Goal: Task Accomplishment & Management: Use online tool/utility

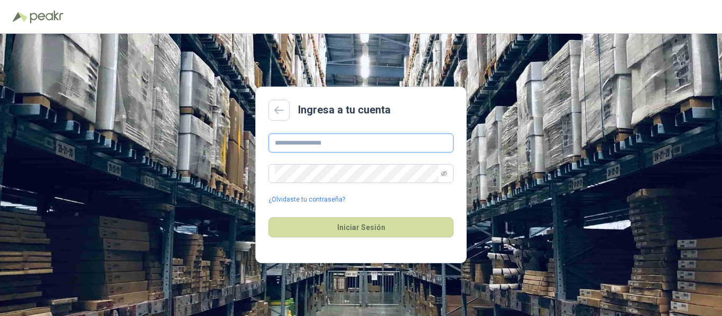
click at [338, 139] on input "text" at bounding box center [360, 143] width 185 height 19
type input "**********"
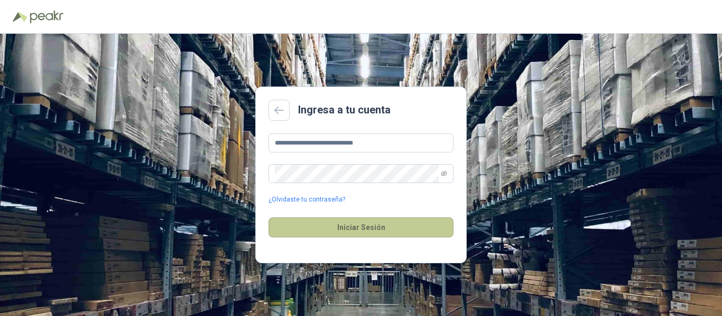
click at [366, 229] on button "Iniciar Sesión" at bounding box center [360, 228] width 185 height 20
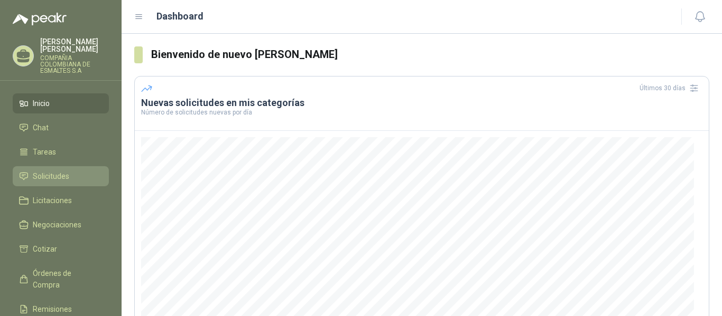
click at [40, 171] on span "Solicitudes" at bounding box center [51, 177] width 36 height 12
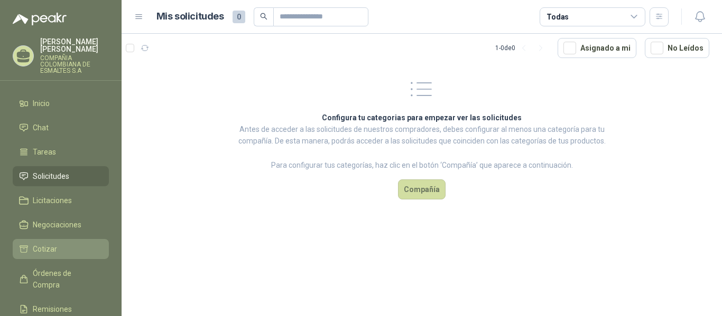
click at [57, 245] on li "Cotizar" at bounding box center [60, 250] width 83 height 12
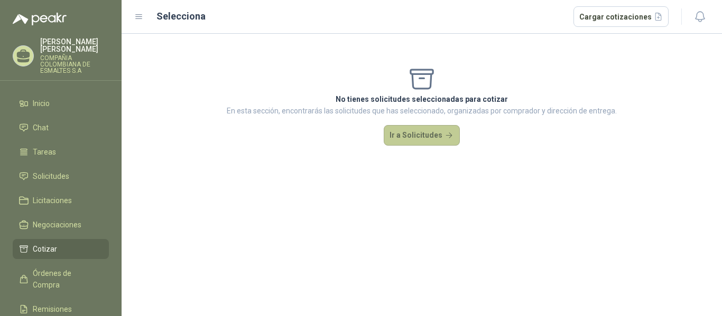
click at [426, 137] on button "Ir a Solicitudes" at bounding box center [422, 135] width 76 height 21
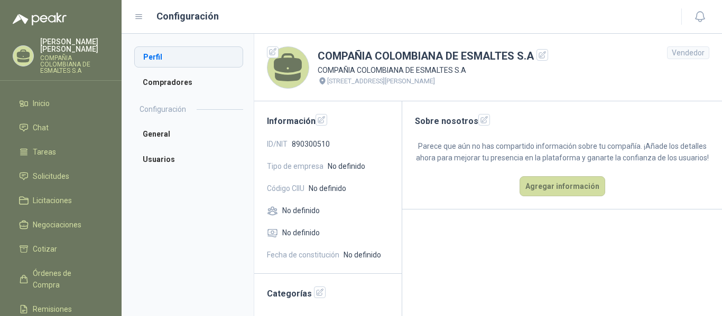
click at [167, 58] on li "Perfil" at bounding box center [188, 56] width 109 height 21
click at [168, 82] on li "Compradores" at bounding box center [188, 82] width 109 height 21
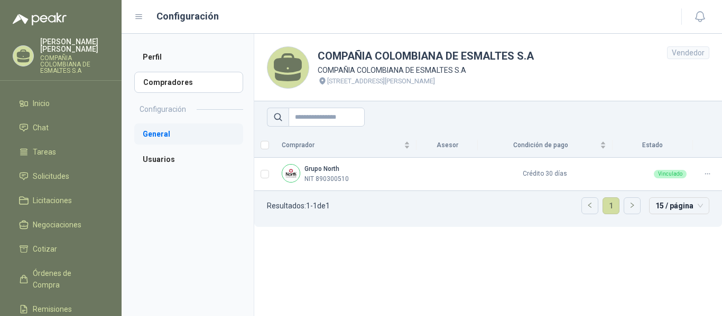
click at [164, 130] on li "General" at bounding box center [188, 134] width 109 height 21
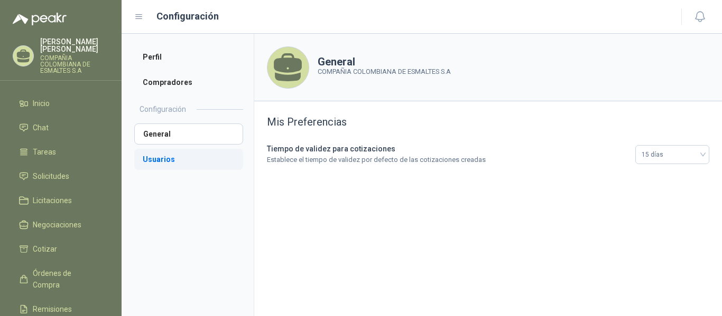
click at [161, 160] on li "Usuarios" at bounding box center [188, 159] width 109 height 21
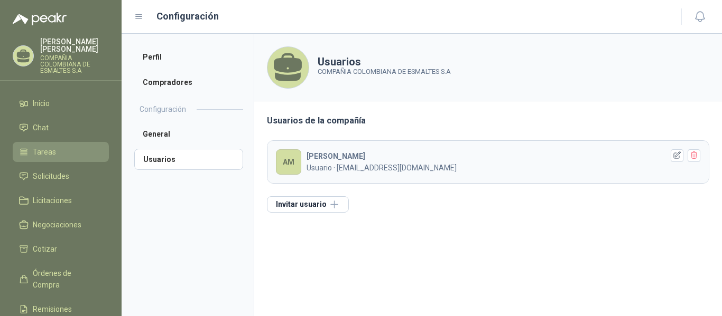
click at [57, 146] on li "Tareas" at bounding box center [60, 152] width 83 height 12
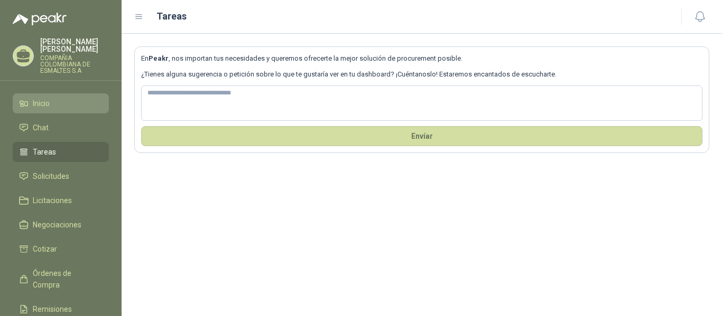
click at [54, 98] on li "Inicio" at bounding box center [60, 104] width 83 height 12
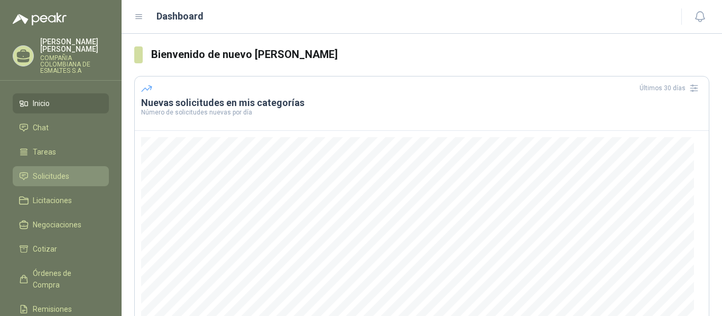
click at [45, 171] on span "Solicitudes" at bounding box center [51, 177] width 36 height 12
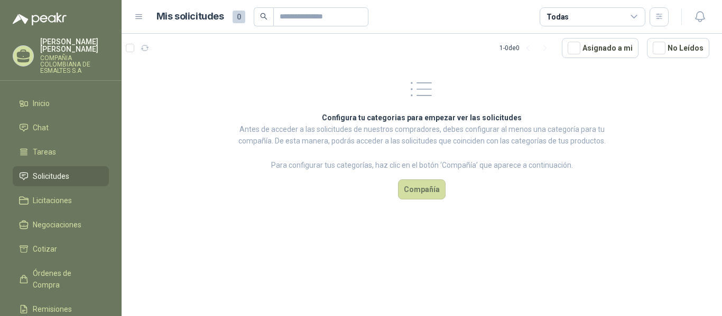
click at [419, 93] on icon at bounding box center [421, 89] width 29 height 29
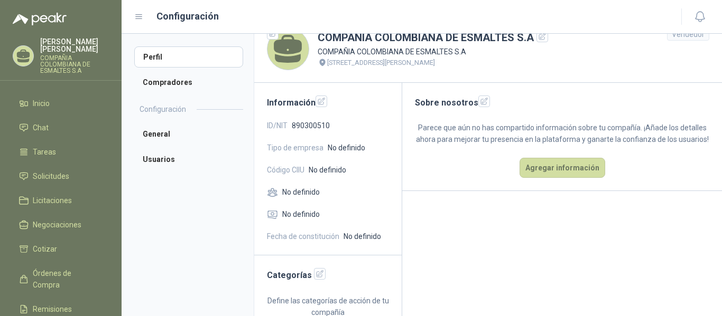
scroll to position [33, 0]
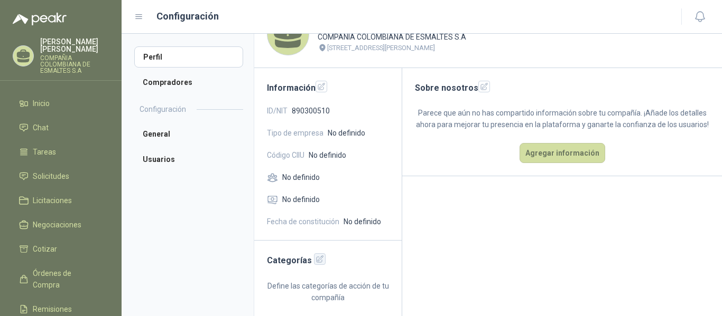
click at [315, 260] on icon "button" at bounding box center [319, 259] width 9 height 9
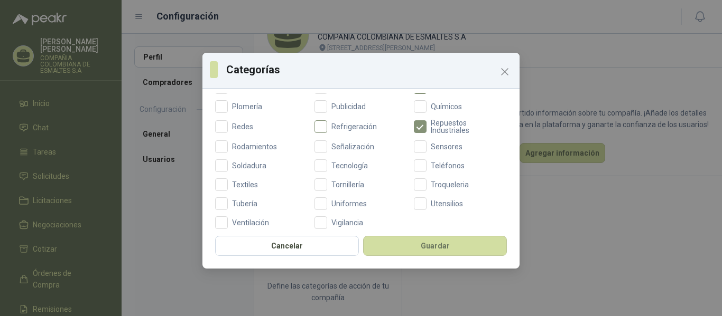
scroll to position [468, 0]
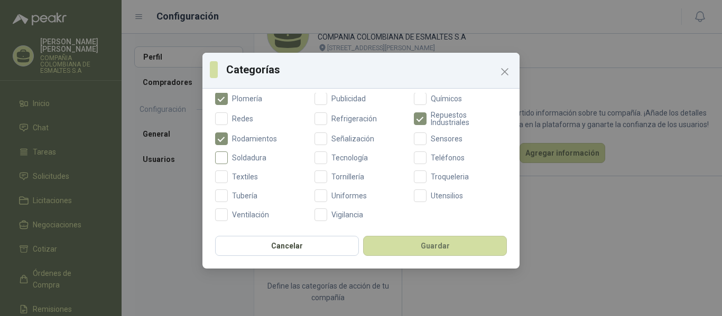
click at [227, 153] on label "Soldadura" at bounding box center [261, 158] width 93 height 13
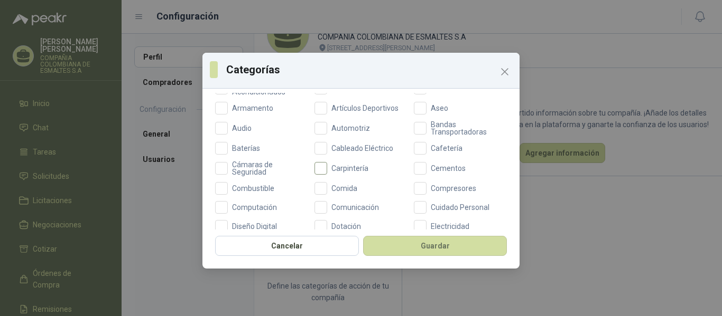
scroll to position [45, 0]
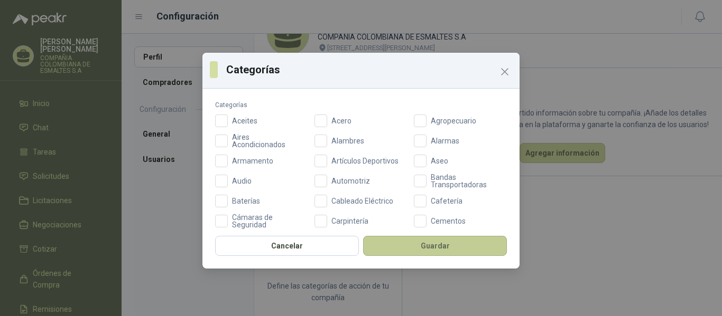
click at [421, 242] on button "Guardar" at bounding box center [435, 246] width 144 height 20
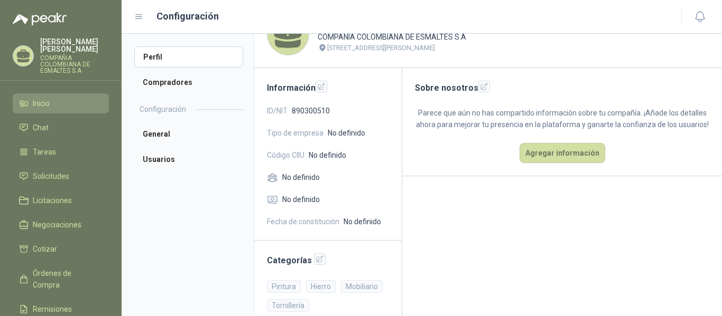
click at [43, 98] on span "Inicio" at bounding box center [41, 104] width 17 height 12
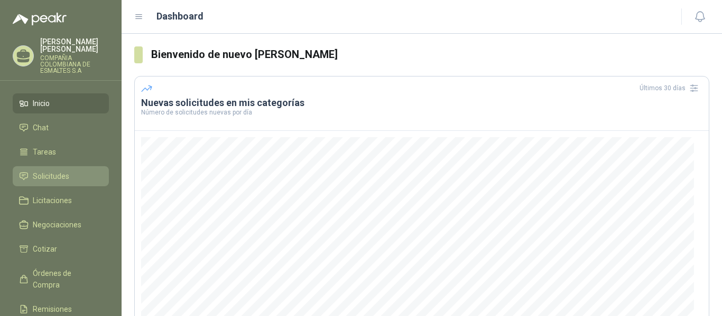
click at [51, 171] on span "Solicitudes" at bounding box center [51, 177] width 36 height 12
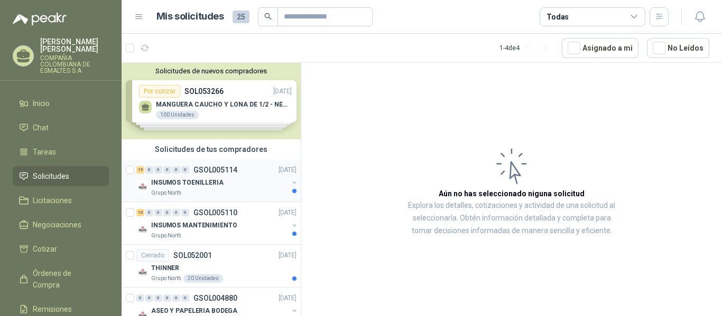
scroll to position [25, 0]
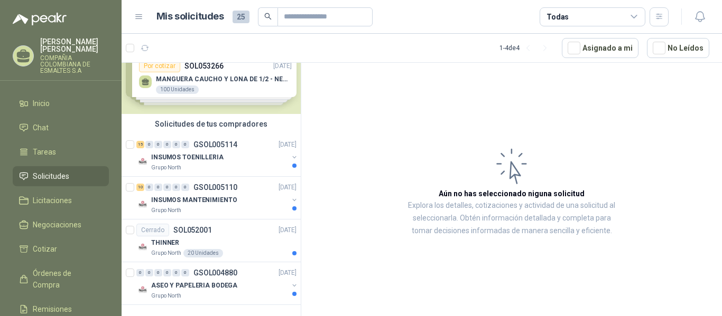
click at [217, 93] on div "Solicitudes de nuevos compradores Por cotizar SOL053266 [DATE] MANGUERA CAUCHO …" at bounding box center [211, 76] width 179 height 77
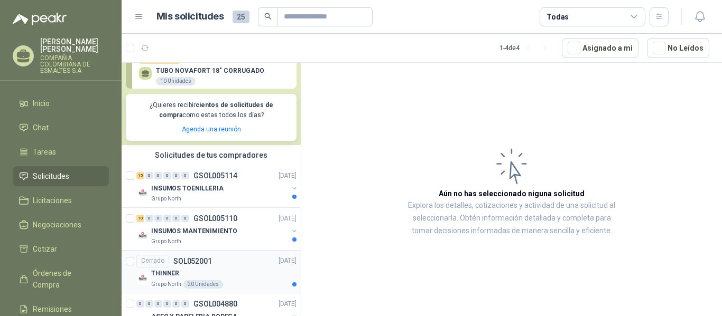
scroll to position [208, 0]
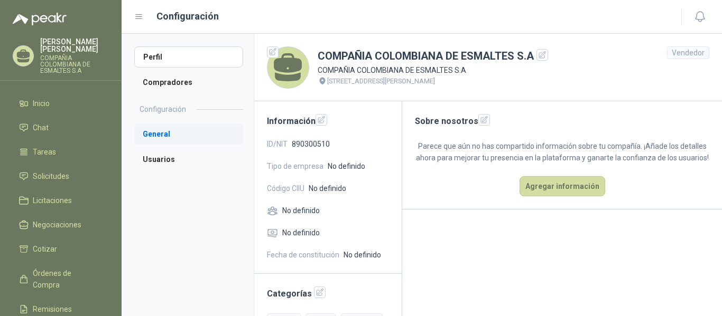
click at [161, 129] on li "General" at bounding box center [188, 134] width 109 height 21
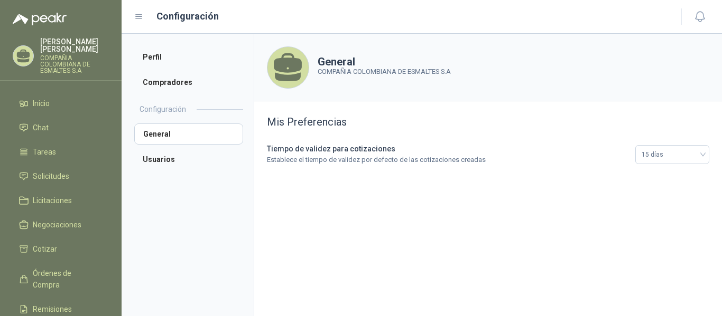
click at [183, 111] on h2 "Configuración" at bounding box center [162, 110] width 46 height 12
click at [165, 109] on h2 "Configuración" at bounding box center [162, 110] width 46 height 12
click at [159, 57] on li "Perfil" at bounding box center [188, 56] width 109 height 21
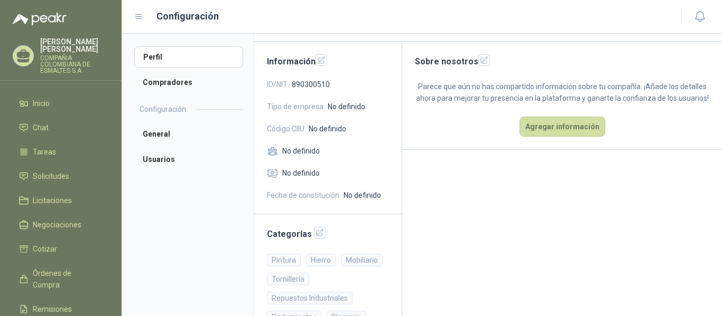
scroll to position [105, 0]
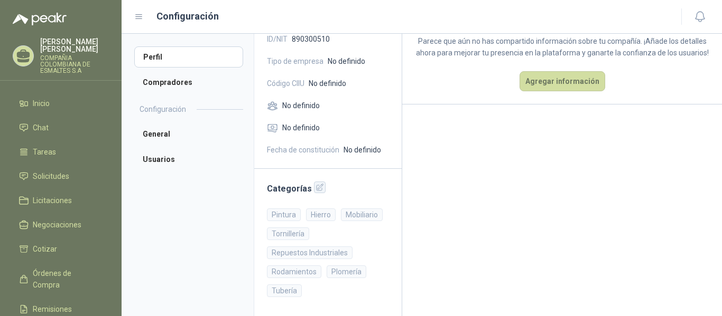
click at [317, 188] on icon "button" at bounding box center [319, 187] width 7 height 7
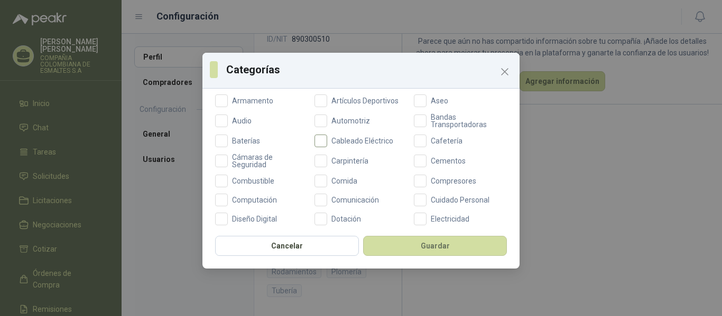
scroll to position [159, 0]
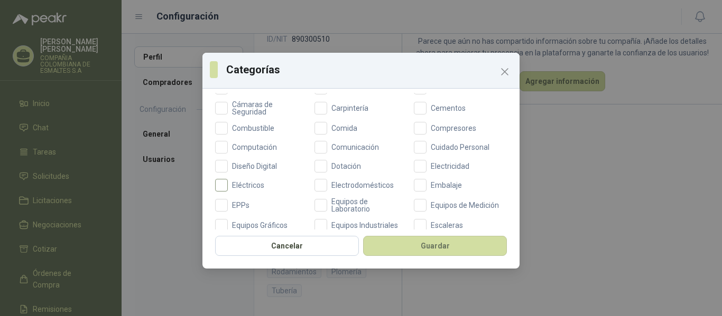
click at [243, 184] on span "Eléctricos" at bounding box center [248, 185] width 41 height 7
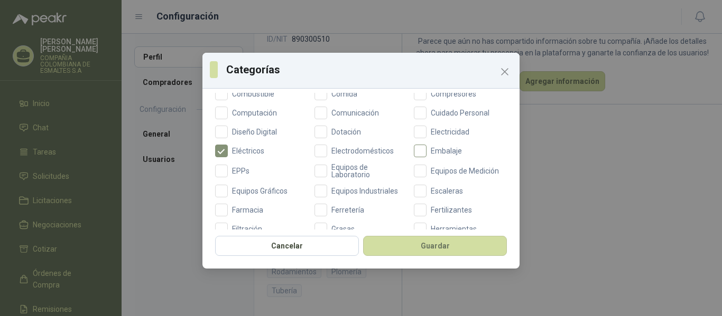
scroll to position [211, 0]
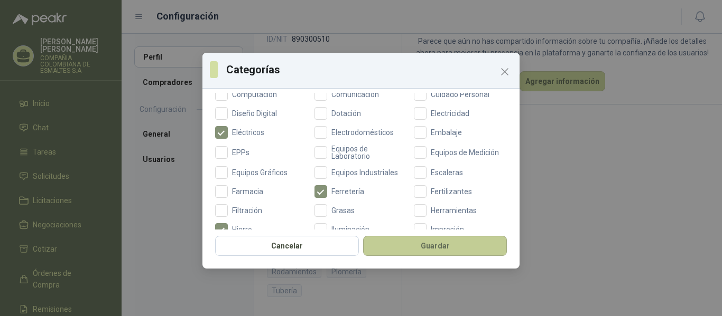
click at [432, 248] on button "Guardar" at bounding box center [435, 246] width 144 height 20
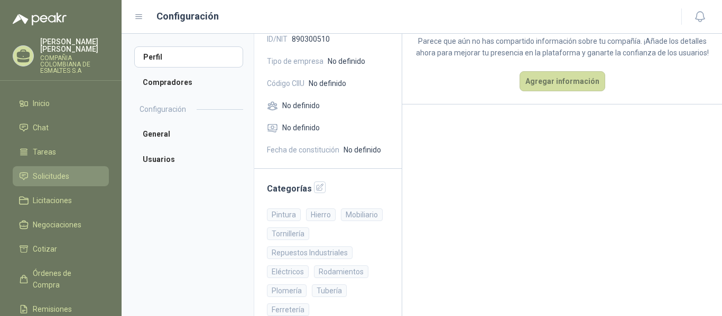
click at [48, 171] on span "Solicitudes" at bounding box center [51, 177] width 36 height 12
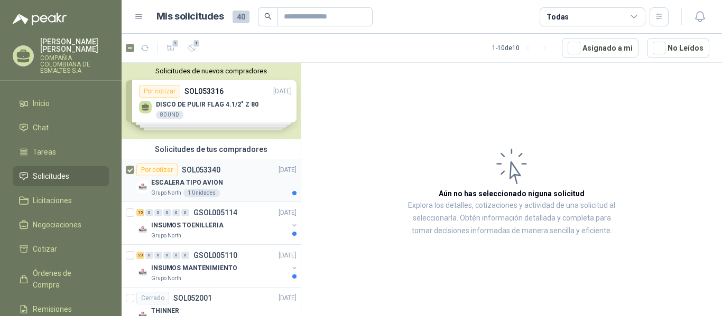
click at [247, 182] on div "ESCALERA TIPO AVION" at bounding box center [223, 182] width 145 height 13
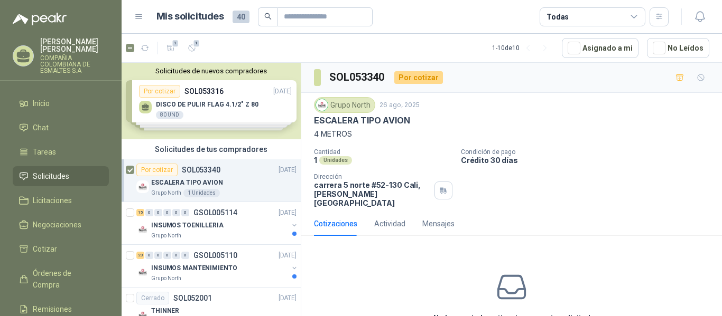
click at [422, 82] on div "Por cotizar" at bounding box center [418, 77] width 49 height 13
click at [660, 12] on icon "button" at bounding box center [659, 16] width 9 height 9
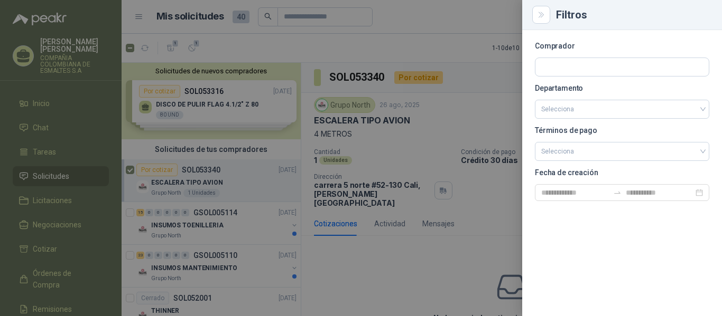
click at [429, 247] on div at bounding box center [361, 158] width 722 height 316
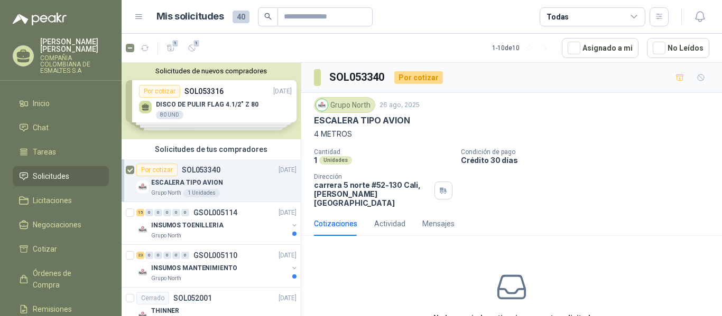
scroll to position [51, 0]
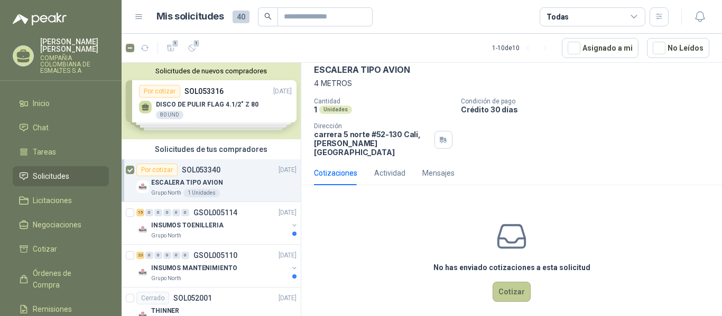
click at [516, 282] on button "Cotizar" at bounding box center [511, 292] width 38 height 20
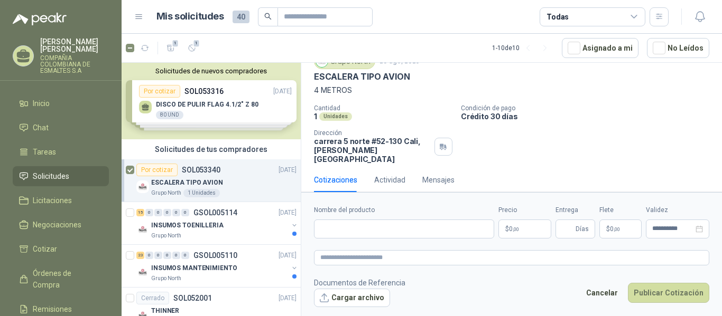
scroll to position [43, 0]
click at [356, 299] on button "Cargar archivo" at bounding box center [352, 298] width 76 height 19
click at [446, 220] on input "Nombre del producto" at bounding box center [404, 229] width 180 height 19
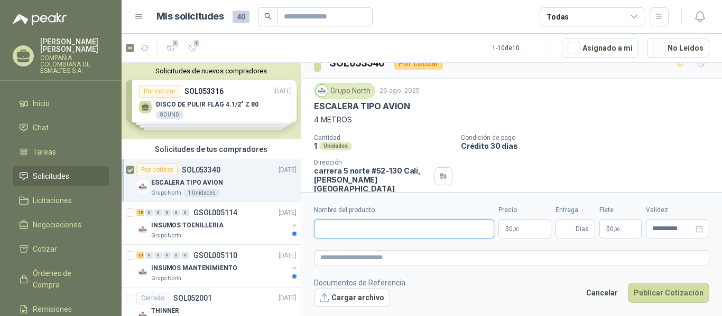
scroll to position [0, 0]
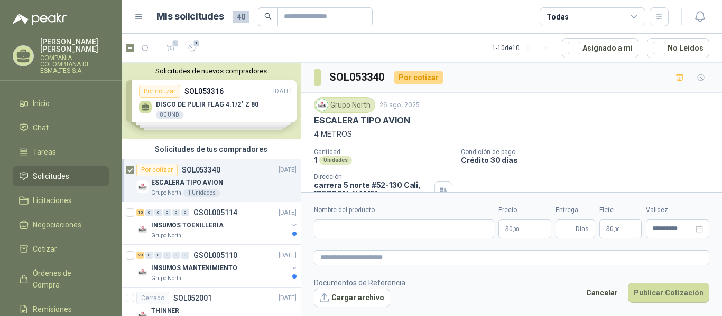
click at [416, 76] on div "Por cotizar" at bounding box center [418, 77] width 49 height 13
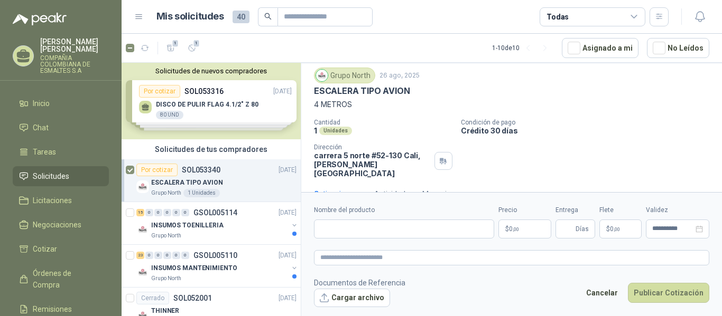
scroll to position [43, 0]
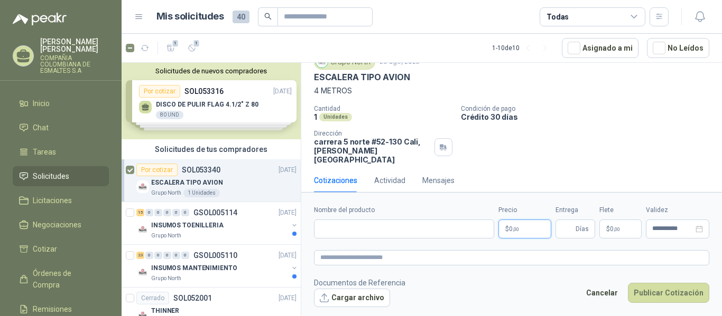
click at [526, 226] on p "$ 0 ,00" at bounding box center [524, 229] width 53 height 19
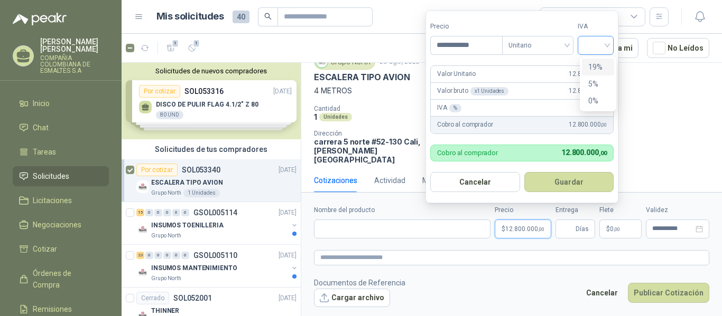
click at [613, 43] on div at bounding box center [595, 45] width 36 height 19
click at [602, 68] on div "19%" at bounding box center [598, 67] width 20 height 12
click at [459, 41] on input "**********" at bounding box center [467, 45] width 73 height 18
type input "**********"
